Goal: Transaction & Acquisition: Purchase product/service

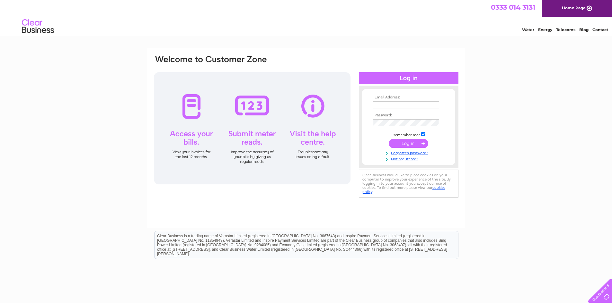
click at [400, 107] on input "text" at bounding box center [406, 104] width 66 height 7
paste input "[PERSON_NAME][EMAIL_ADDRESS][DOMAIN_NAME]"
type input "[PERSON_NAME][EMAIL_ADDRESS][DOMAIN_NAME]"
click at [415, 146] on input "submit" at bounding box center [408, 144] width 39 height 9
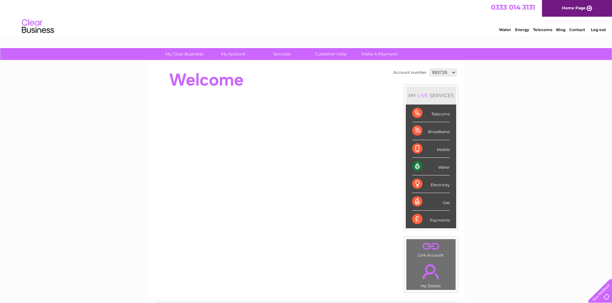
click at [455, 73] on td "993726 1123903 1125652" at bounding box center [443, 72] width 30 height 11
click at [450, 72] on select "993726 1123903 1125652" at bounding box center [443, 73] width 27 height 8
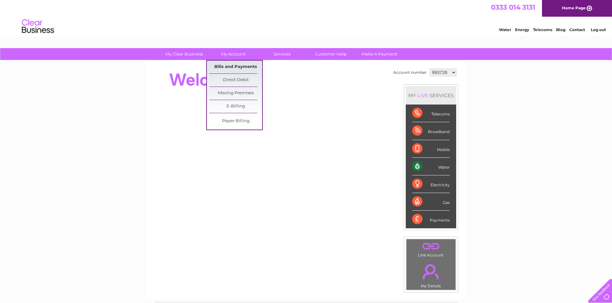
click at [236, 62] on link "Bills and Payments" at bounding box center [235, 67] width 53 height 13
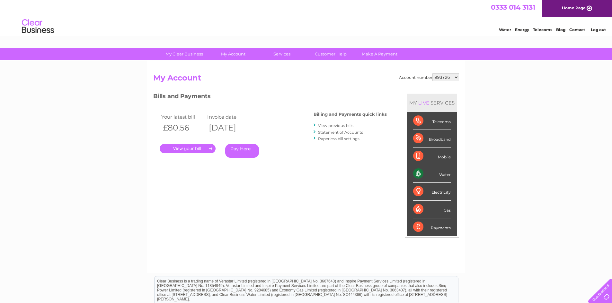
click at [197, 149] on link "." at bounding box center [188, 148] width 56 height 9
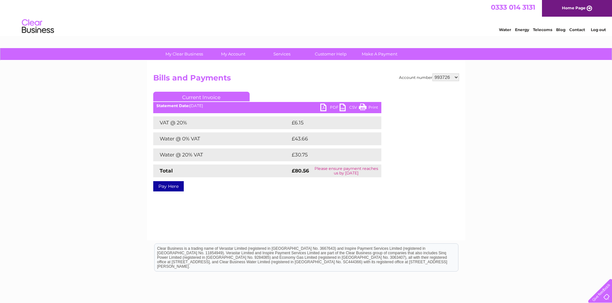
click at [330, 106] on link "PDF" at bounding box center [329, 108] width 19 height 9
drag, startPoint x: 163, startPoint y: 185, endPoint x: 184, endPoint y: 188, distance: 21.5
click at [163, 185] on link "Pay Here" at bounding box center [168, 186] width 31 height 10
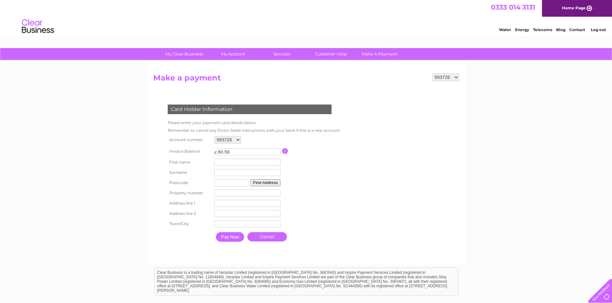
click at [235, 165] on input "text" at bounding box center [247, 162] width 66 height 7
type input "Hatrick"
type input "Bruce"
type input "KY13 9XB"
type input "0"
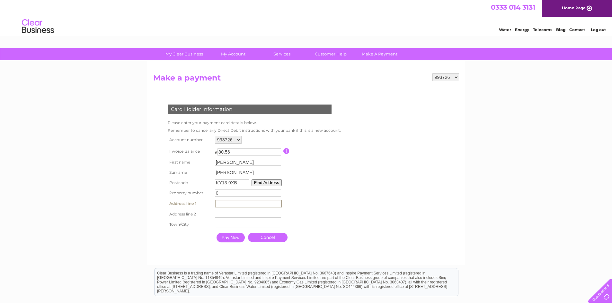
click at [272, 183] on button "Find Address" at bounding box center [266, 182] width 30 height 7
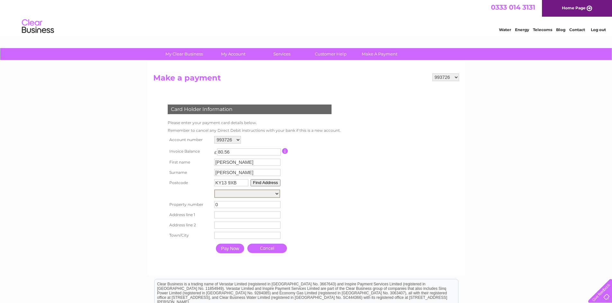
click at [276, 193] on select "South Street South Street South Street South Street Riverside House, Hatrick Br…" at bounding box center [247, 194] width 66 height 8
select select ",South Street,,Milnathort"
click at [214, 190] on select "South Street South Street South Street South Street Riverside House, Hatrick Br…" at bounding box center [247, 194] width 66 height 8
type input "South Street"
type input "Milnathort"
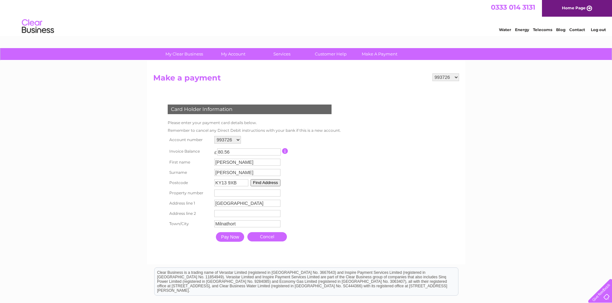
click at [219, 193] on input "number" at bounding box center [247, 193] width 66 height 7
type input "0"
click at [227, 238] on input "Pay Now" at bounding box center [230, 237] width 28 height 10
click at [520, 103] on div "My Clear Business Login Details My Details My Preferences Link Account My Accou…" at bounding box center [306, 211] width 612 height 326
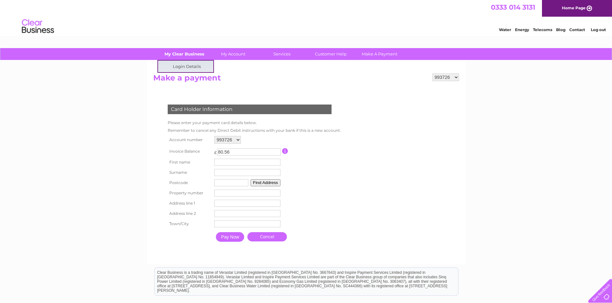
click at [177, 57] on link "My Clear Business" at bounding box center [184, 54] width 53 height 12
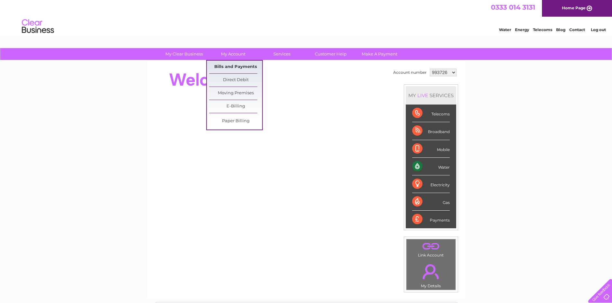
click at [235, 65] on link "Bills and Payments" at bounding box center [235, 67] width 53 height 13
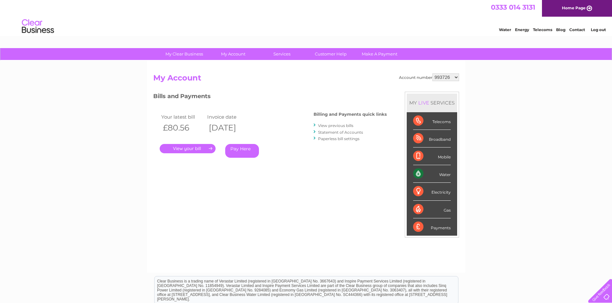
drag, startPoint x: 600, startPoint y: 30, endPoint x: 571, endPoint y: 71, distance: 50.5
click at [600, 30] on link "Log out" at bounding box center [598, 29] width 15 height 5
